Goal: Task Accomplishment & Management: Use online tool/utility

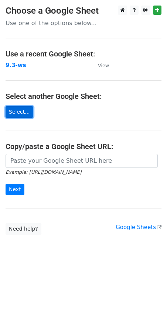
click at [27, 114] on link "Select..." at bounding box center [20, 111] width 28 height 11
click at [13, 109] on link "Select..." at bounding box center [20, 111] width 28 height 11
click at [17, 114] on link "Select..." at bounding box center [20, 111] width 28 height 11
